Goal: Task Accomplishment & Management: Manage account settings

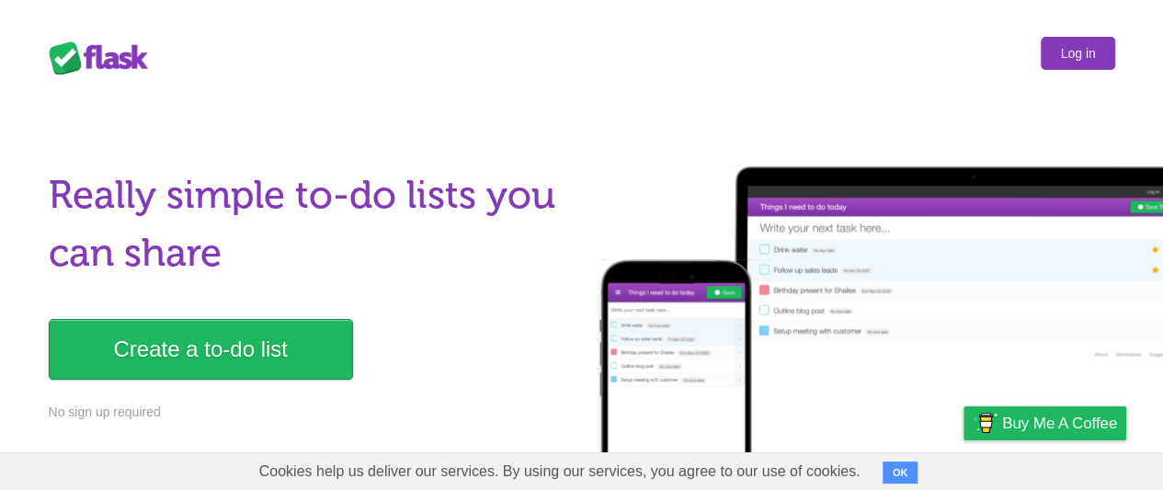
click at [1077, 52] on link "Log in" at bounding box center [1077, 53] width 74 height 33
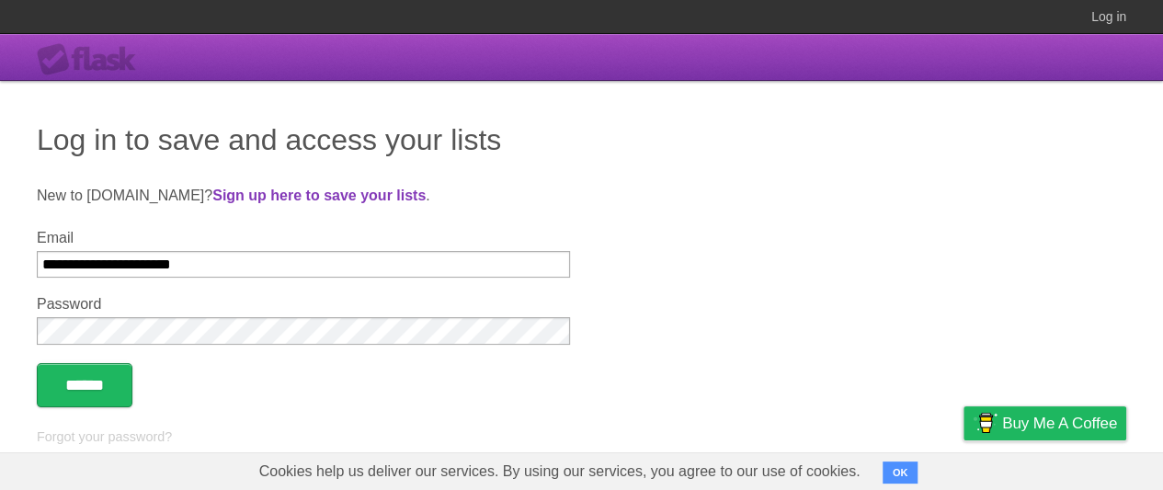
type input "**********"
click at [87, 386] on input "******" at bounding box center [85, 385] width 96 height 44
